Goal: Task Accomplishment & Management: Manage account settings

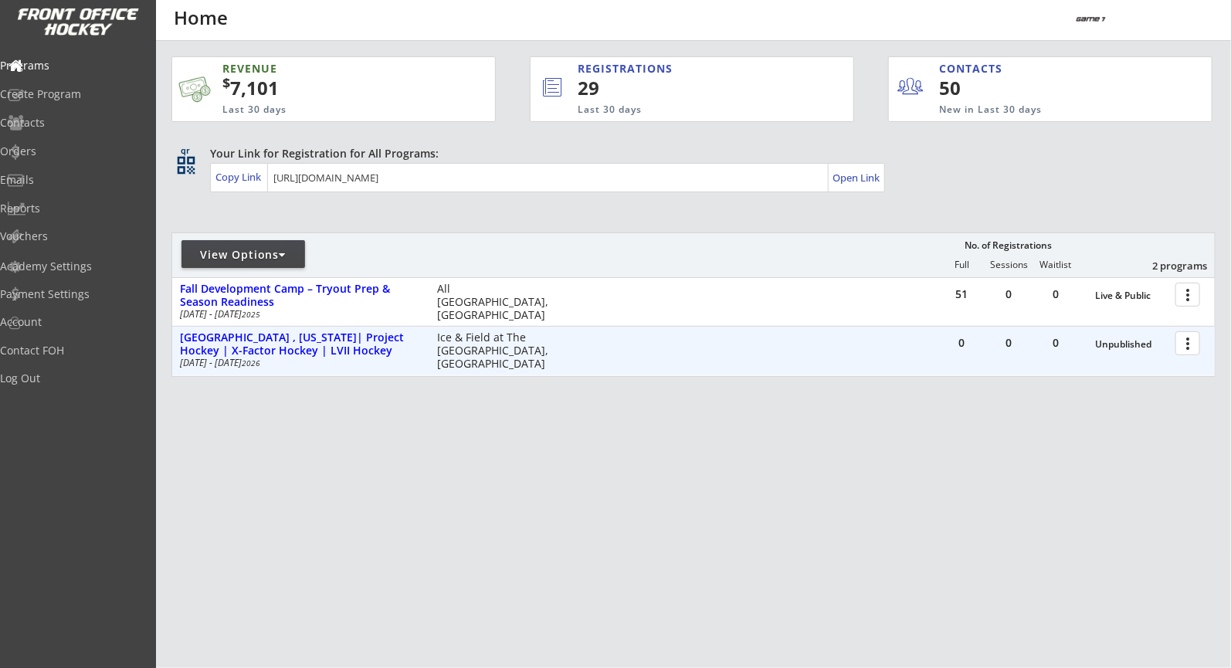
click at [1197, 341] on div at bounding box center [1190, 342] width 27 height 27
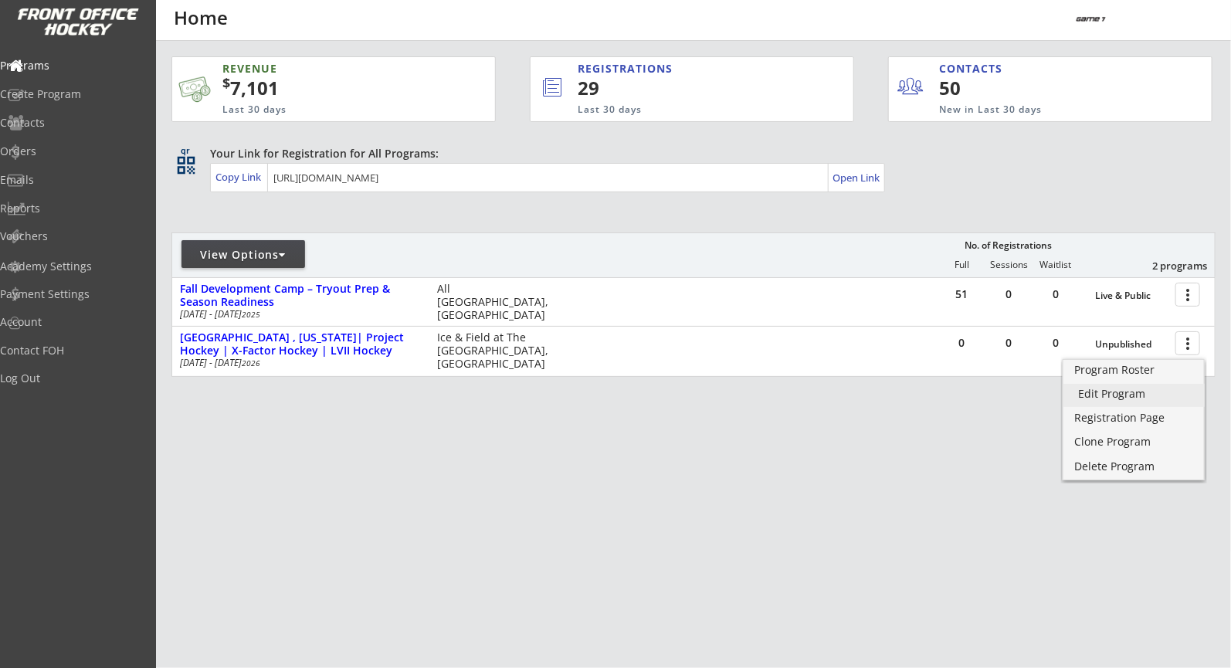
click at [1116, 399] on div "Edit Program" at bounding box center [1134, 394] width 111 height 11
click at [274, 248] on div "View Options" at bounding box center [244, 254] width 124 height 15
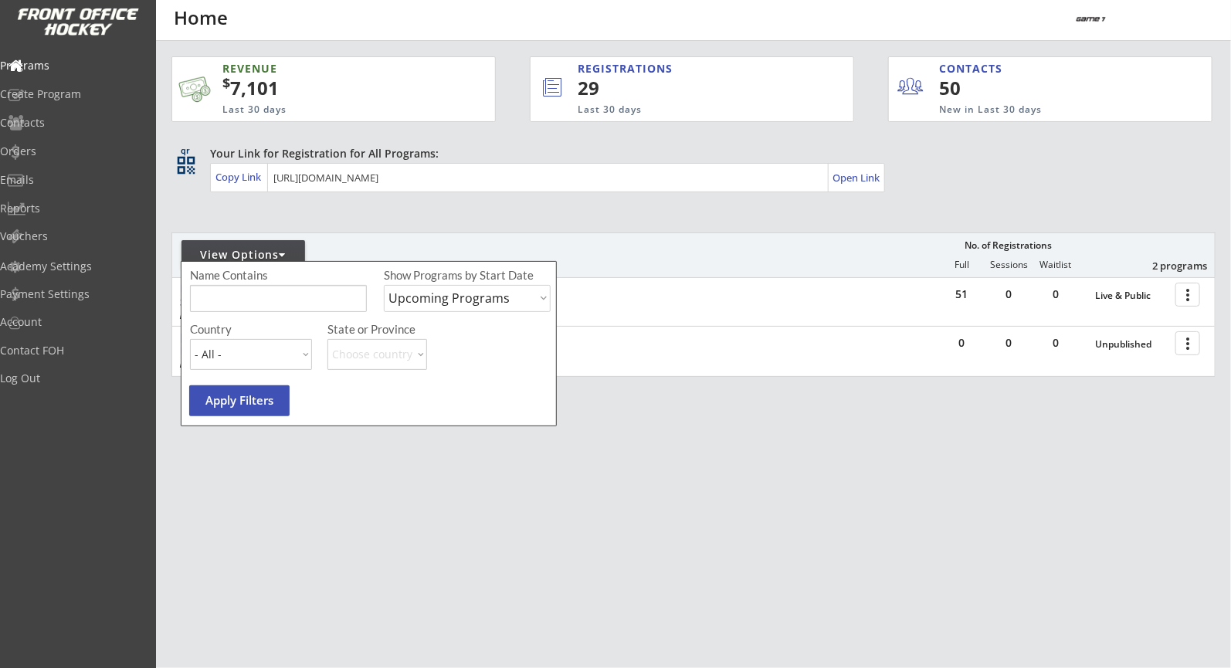
click at [489, 297] on select "Upcoming Programs Past Programs Specific Date Range" at bounding box center [467, 298] width 167 height 27
click at [384, 285] on select "Upcoming Programs Past Programs Specific Date Range" at bounding box center [467, 298] width 167 height 27
click at [246, 406] on button "Apply Filters" at bounding box center [239, 400] width 100 height 31
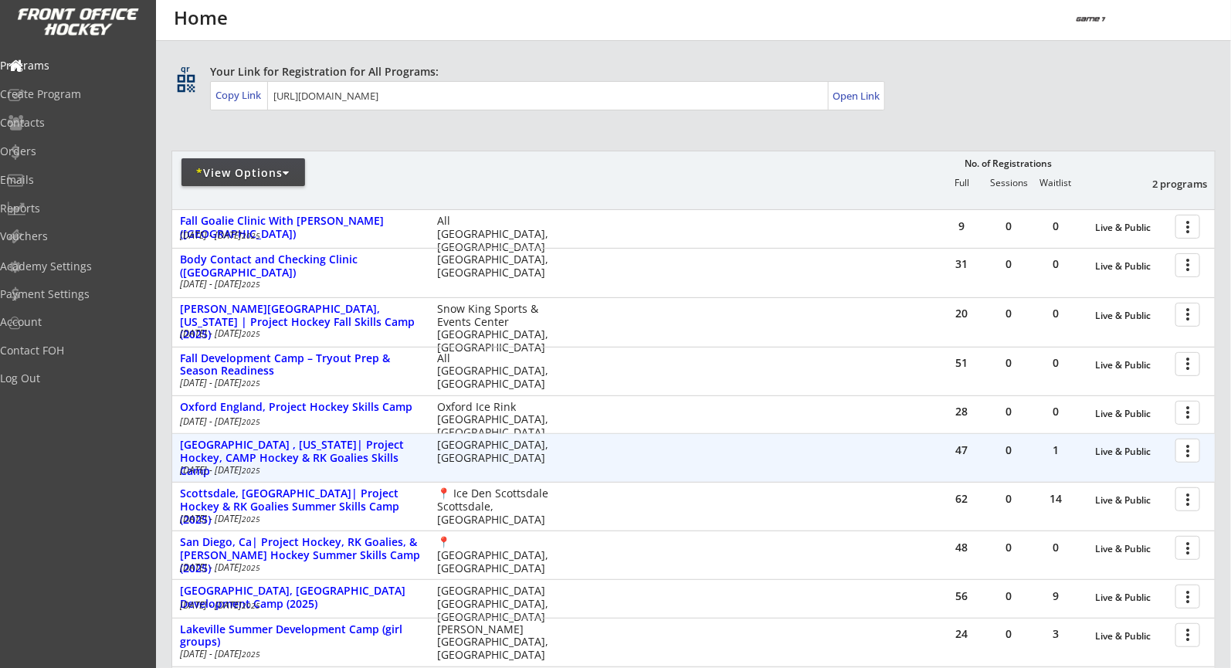
scroll to position [96, 0]
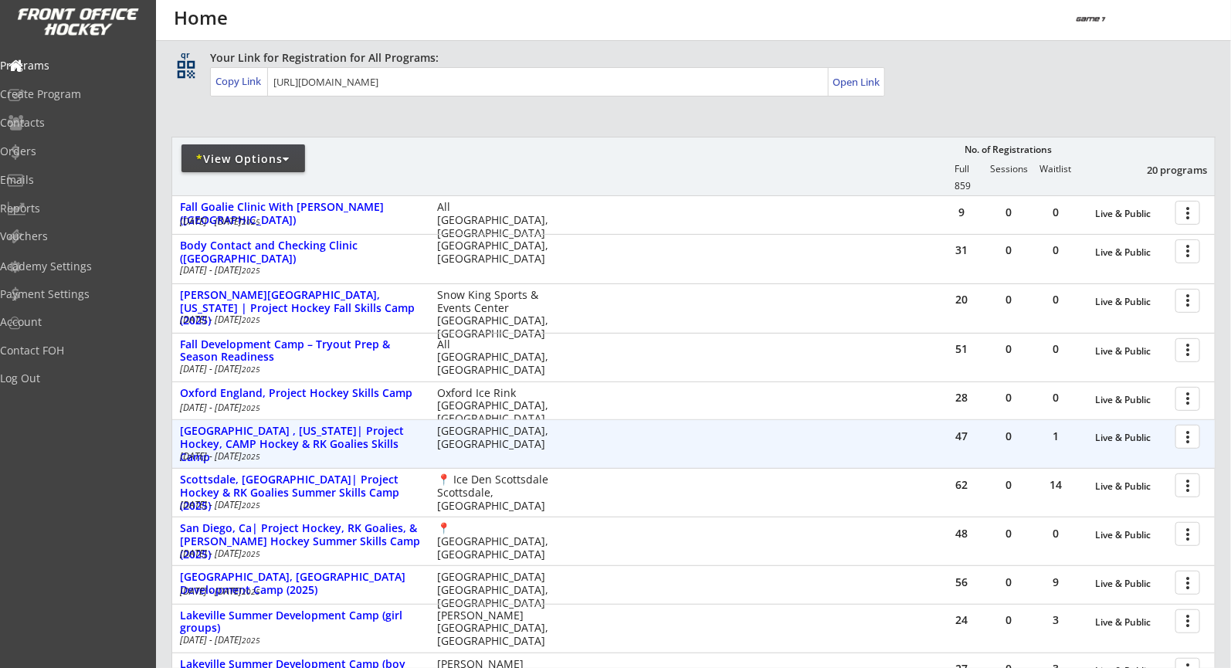
click at [1198, 433] on div at bounding box center [1190, 436] width 27 height 27
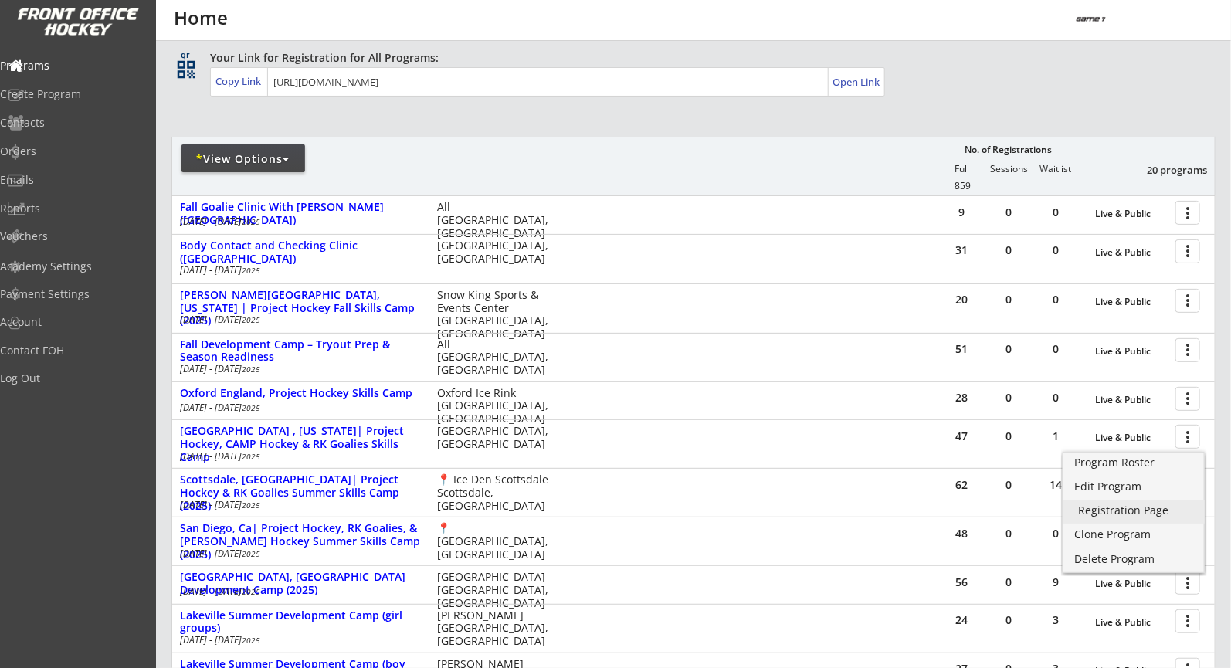
click at [1146, 510] on div "Registration Page" at bounding box center [1134, 510] width 111 height 11
click at [283, 158] on div "* View Options" at bounding box center [244, 158] width 124 height 15
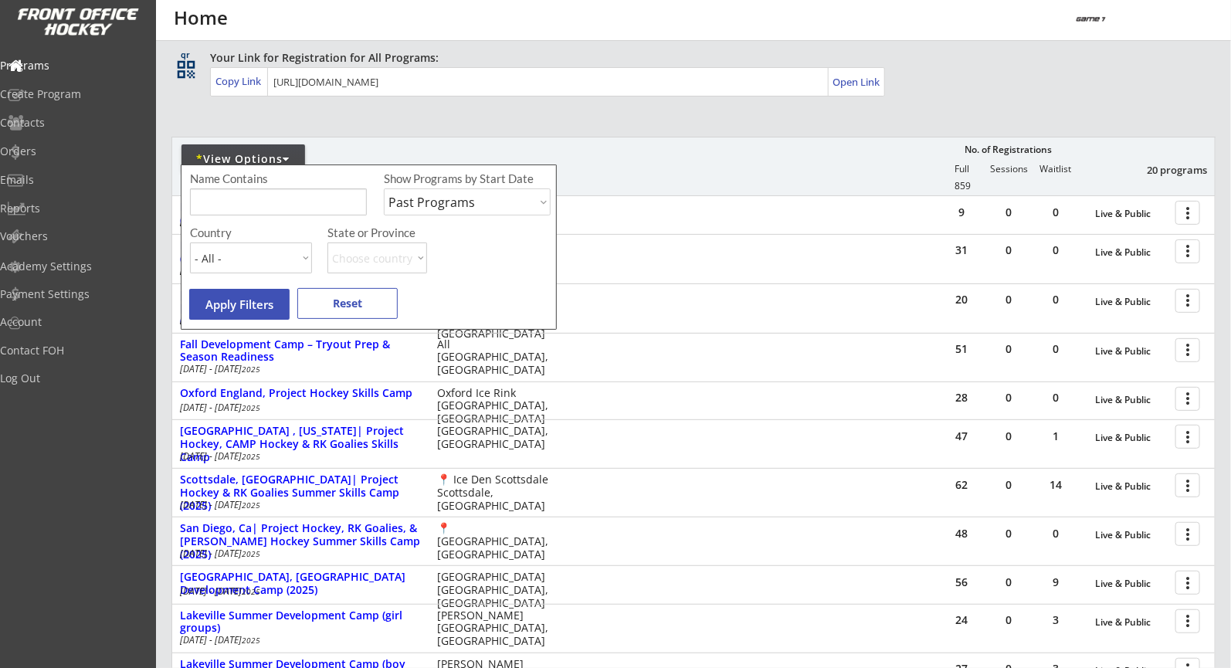
click at [472, 212] on select "Upcoming Programs Past Programs Specific Date Range" at bounding box center [467, 201] width 167 height 27
click at [384, 188] on select "Upcoming Programs Past Programs Specific Date Range" at bounding box center [467, 201] width 167 height 27
click at [474, 192] on select "Upcoming Programs Past Programs Specific Date Range" at bounding box center [467, 201] width 167 height 27
select select ""Upcoming Programs""
click at [384, 188] on select "Upcoming Programs Past Programs Specific Date Range" at bounding box center [467, 201] width 167 height 27
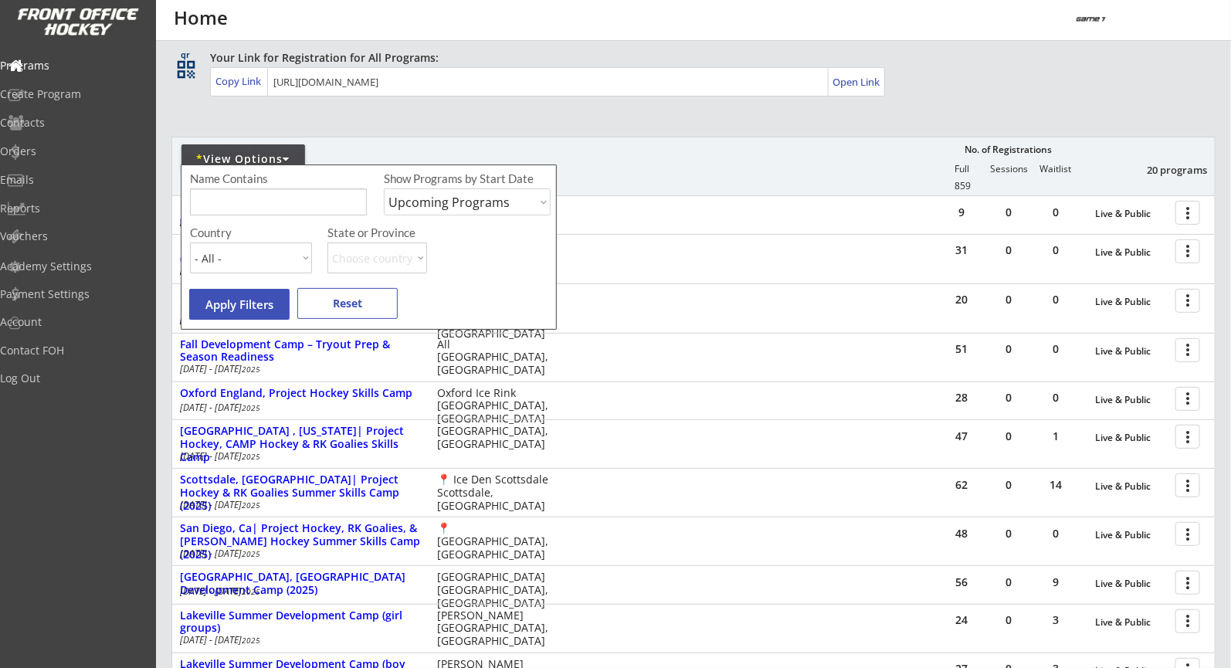
click at [268, 309] on button "Apply Filters" at bounding box center [239, 304] width 100 height 31
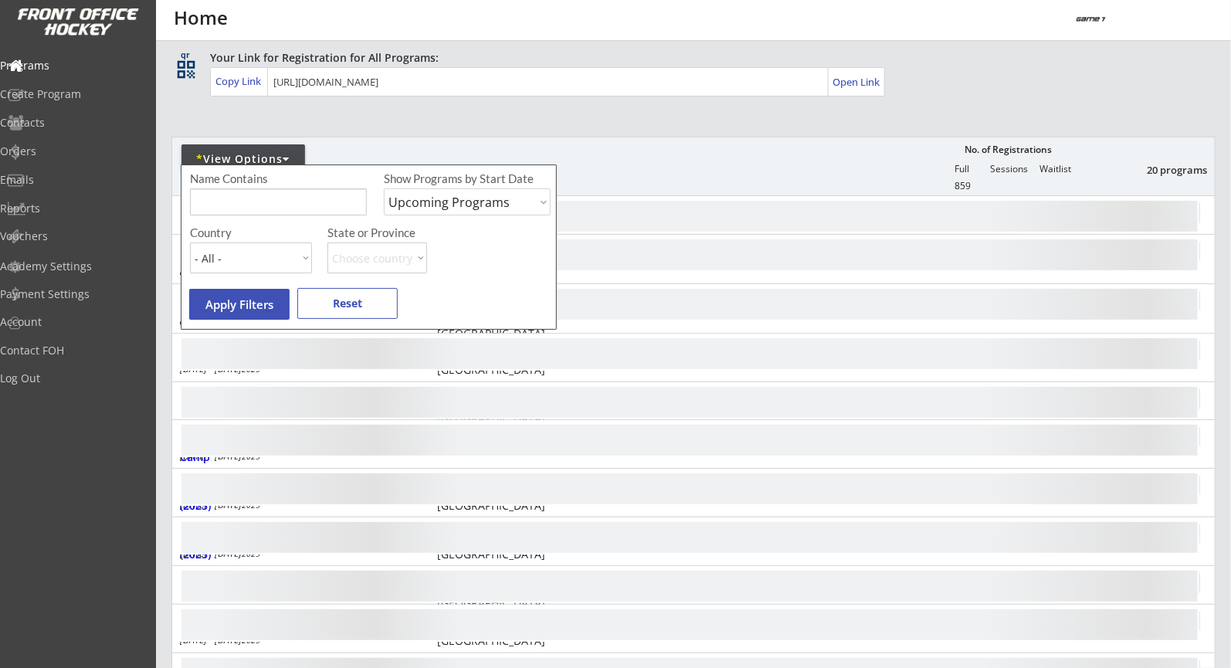
scroll to position [0, 0]
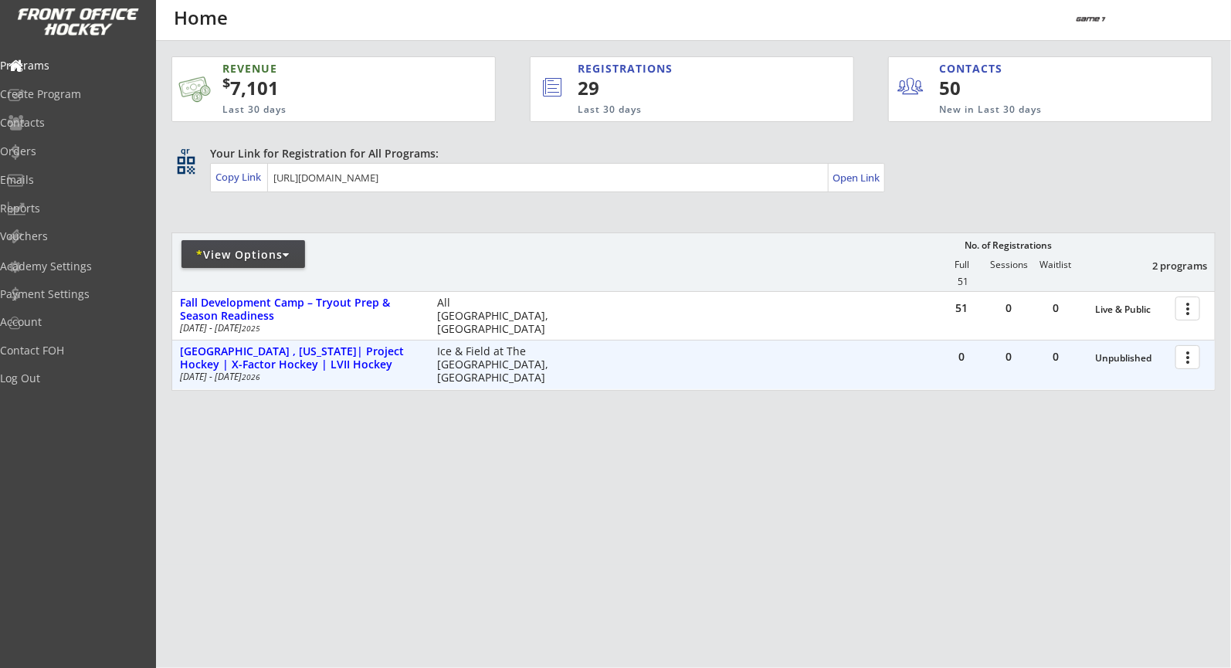
click at [1194, 359] on div at bounding box center [1190, 356] width 27 height 27
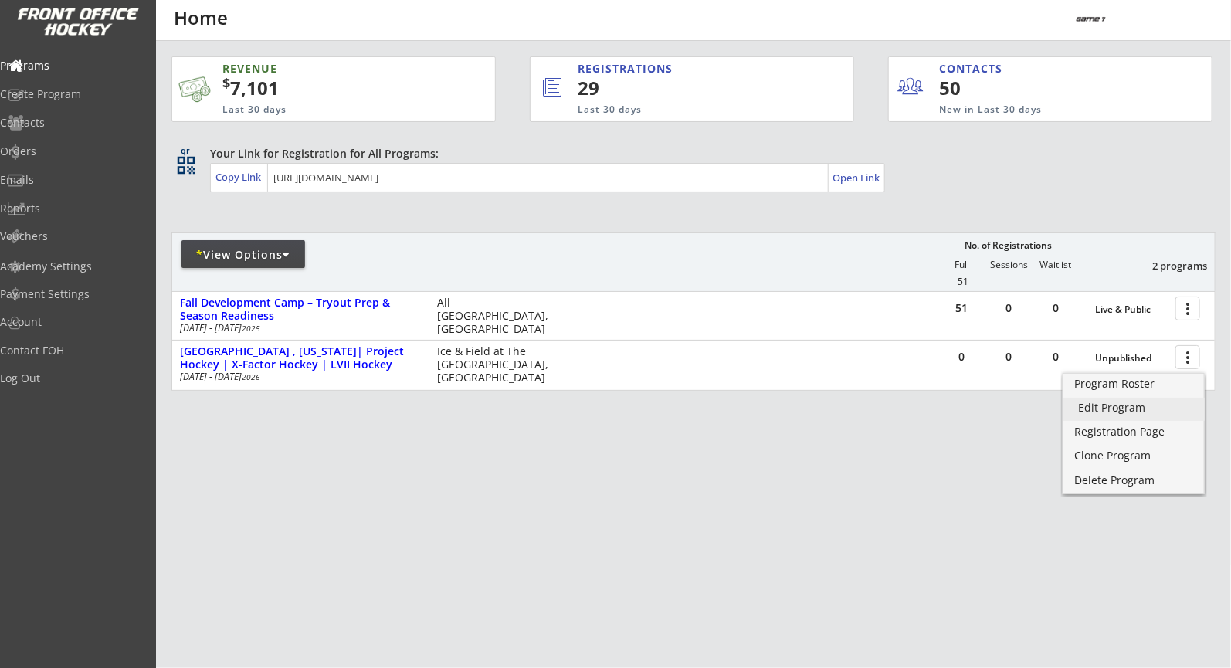
click at [1132, 410] on div "Edit Program" at bounding box center [1134, 407] width 111 height 11
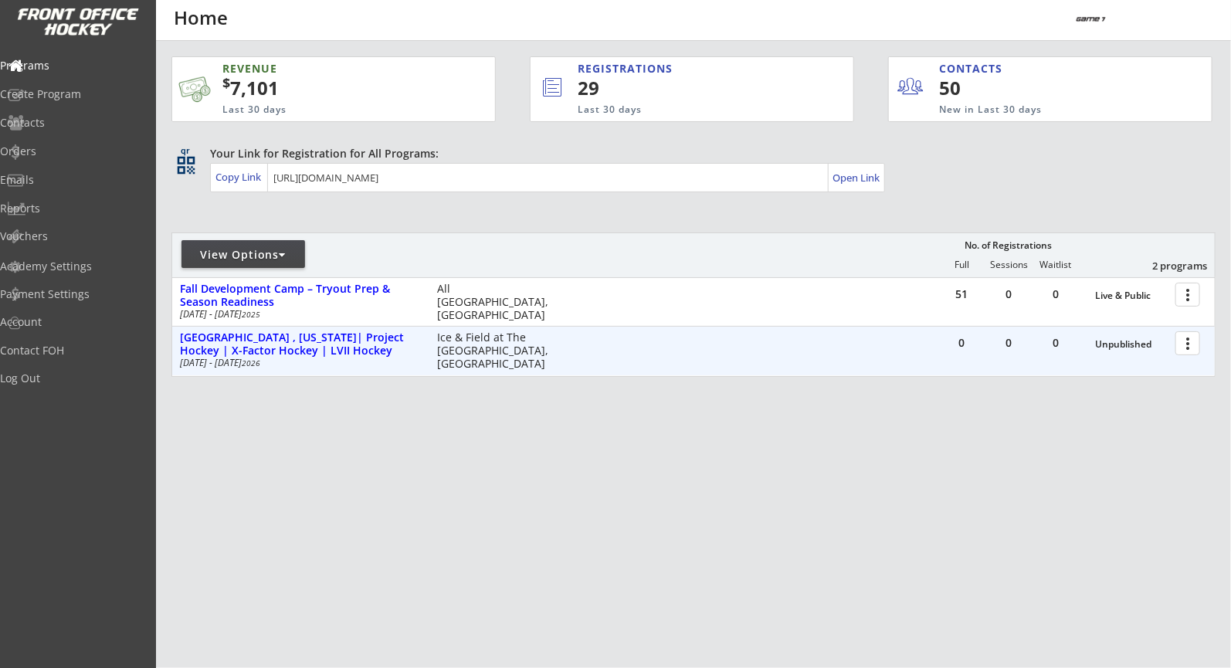
click at [1193, 341] on div at bounding box center [1190, 342] width 27 height 27
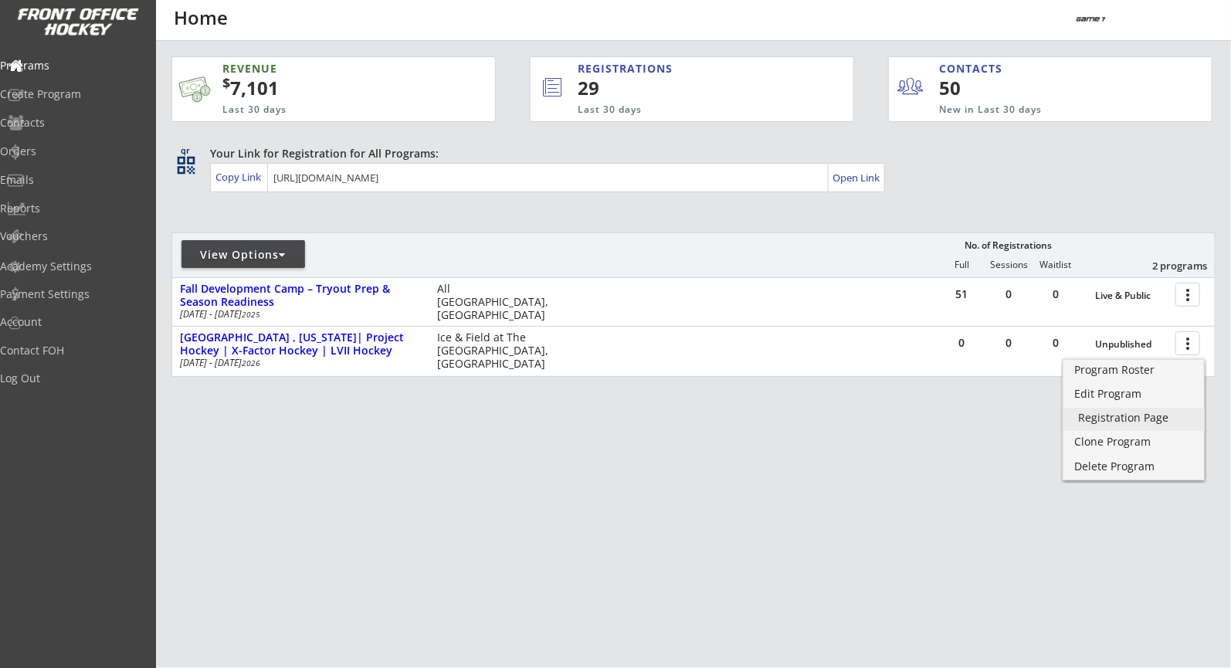
click at [1135, 413] on div "Registration Page" at bounding box center [1134, 418] width 111 height 11
